Goal: Information Seeking & Learning: Learn about a topic

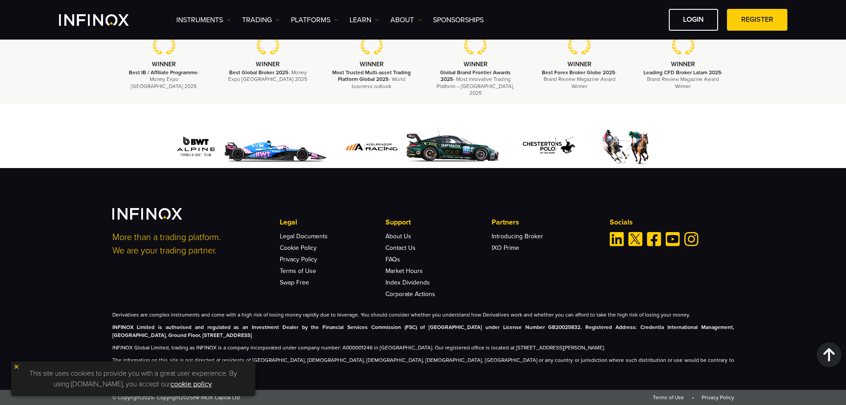
scroll to position [2702, 0]
click at [15, 366] on img at bounding box center [16, 366] width 6 height 6
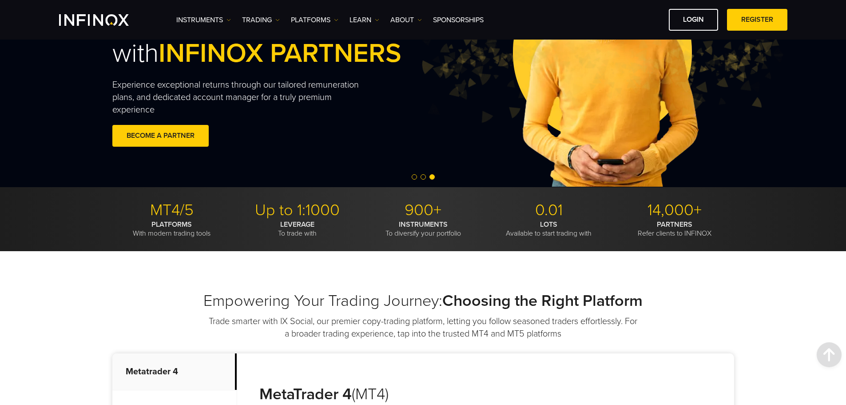
scroll to position [0, 0]
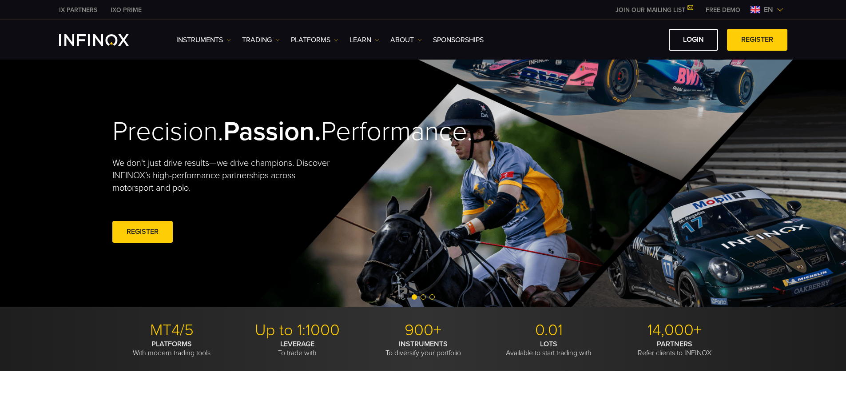
click at [76, 12] on link "IX PARTNERS" at bounding box center [78, 9] width 52 height 9
click at [421, 38] on img at bounding box center [419, 40] width 4 height 4
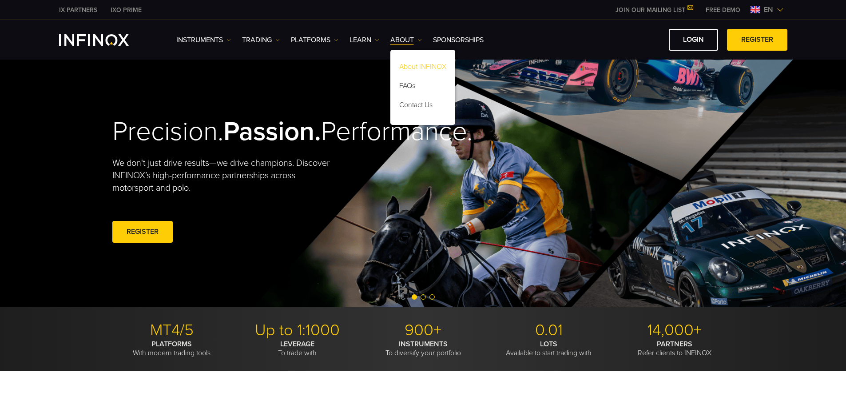
click at [414, 66] on link "About INFINOX" at bounding box center [422, 68] width 65 height 19
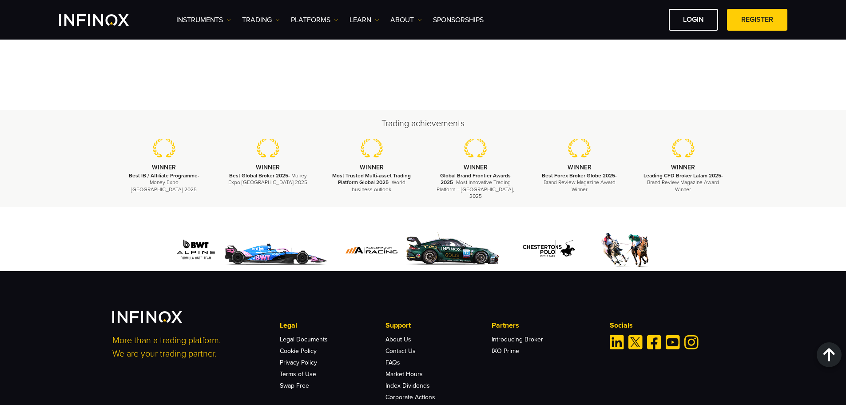
scroll to position [3216, 0]
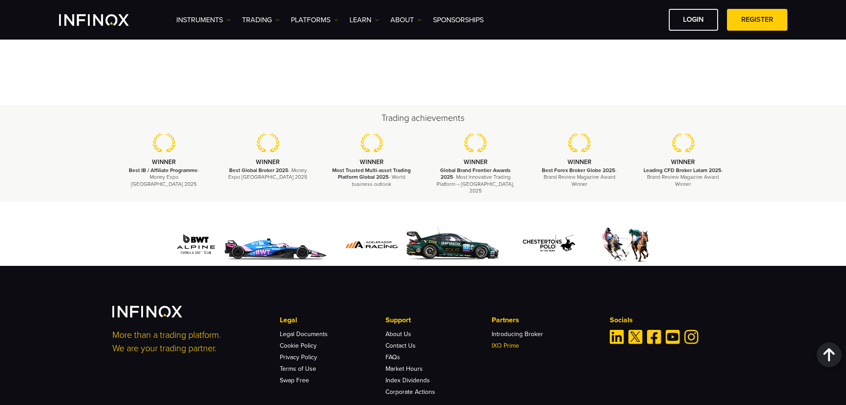
click at [498, 341] on link "IXO Prime" at bounding box center [506, 345] width 28 height 8
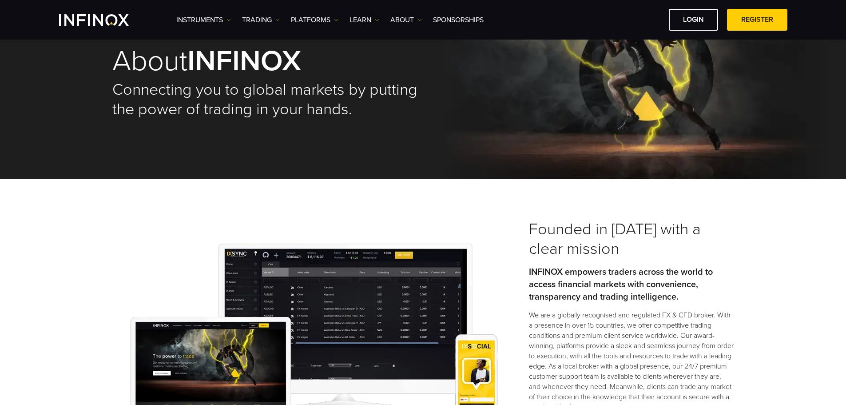
scroll to position [0, 0]
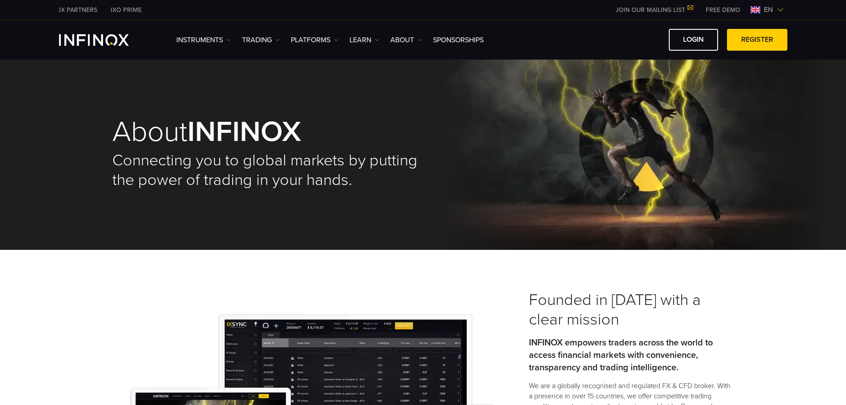
click at [123, 12] on link "IXO PRIME" at bounding box center [126, 9] width 44 height 9
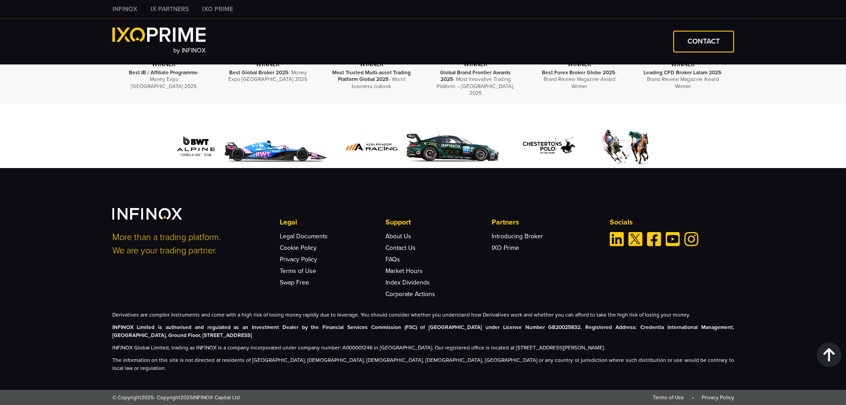
scroll to position [2076, 0]
click at [405, 286] on link "Index Dividends" at bounding box center [407, 282] width 44 height 8
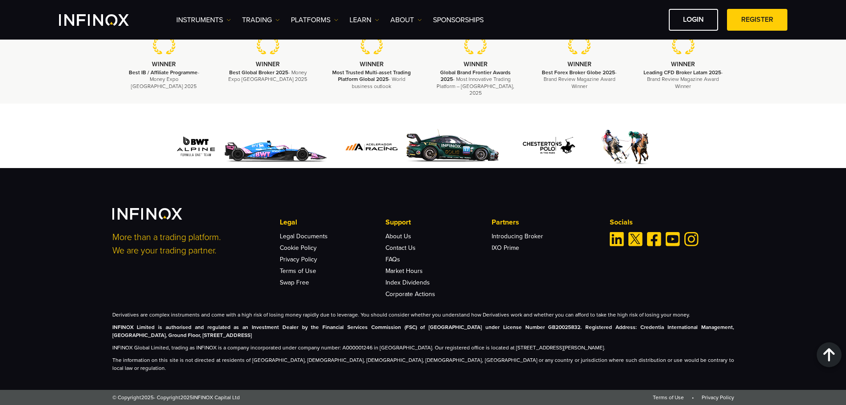
scroll to position [2702, 0]
click at [349, 351] on p "INFINOX Global Limited, trading as INFINOX is a company incorporated under comp…" at bounding box center [423, 347] width 622 height 8
copy p "A000001246"
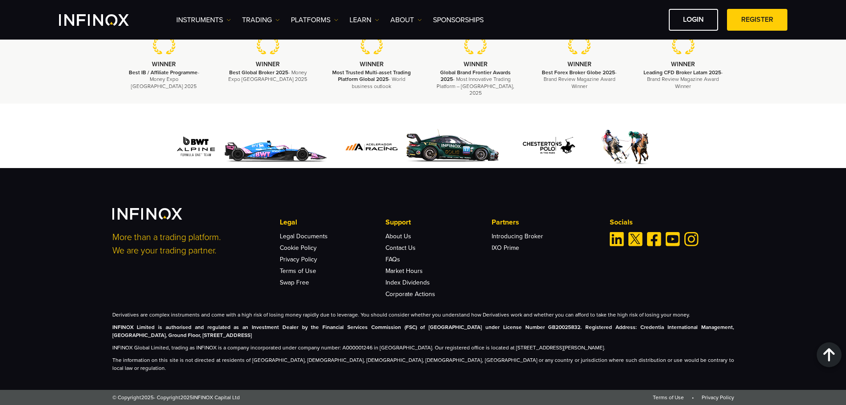
click at [119, 336] on strong "INFINOX Limited is authorised and regulated as an Investment Dealer by the Fina…" at bounding box center [423, 331] width 622 height 14
copy strong "INFINOX"
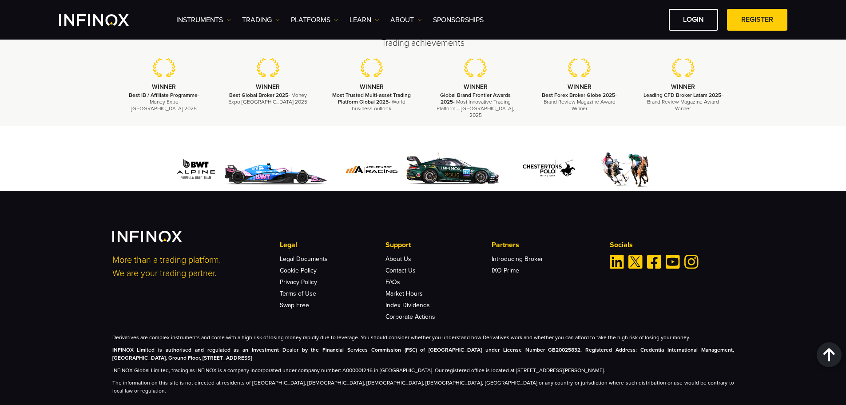
scroll to position [1631, 0]
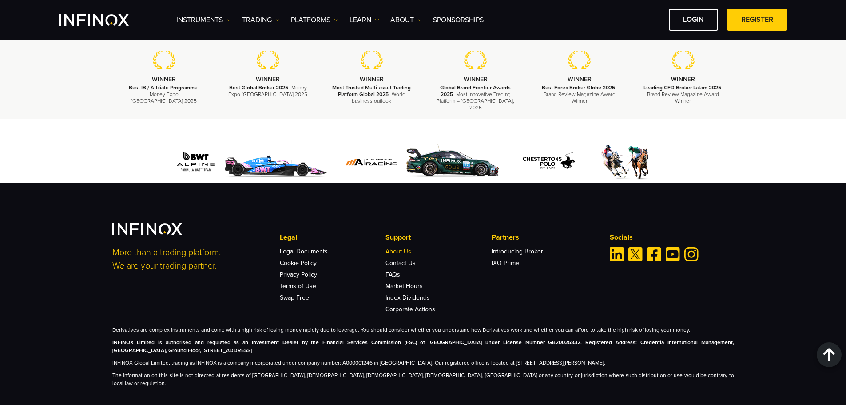
click at [400, 247] on link "About Us" at bounding box center [398, 251] width 26 height 8
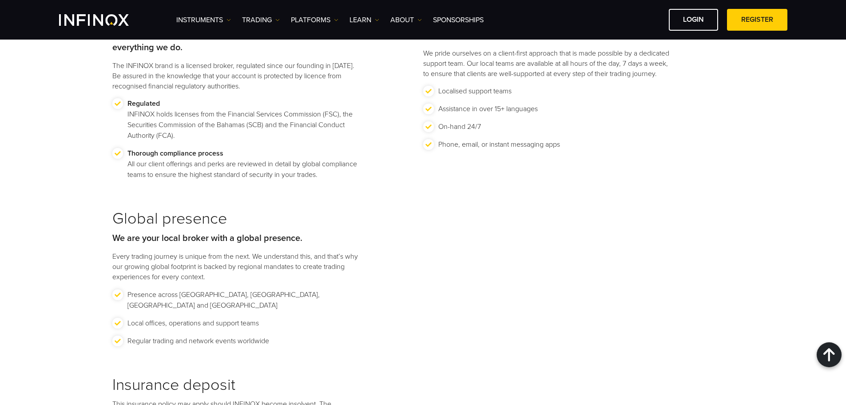
scroll to position [1243, 0]
